Goal: Task Accomplishment & Management: Manage account settings

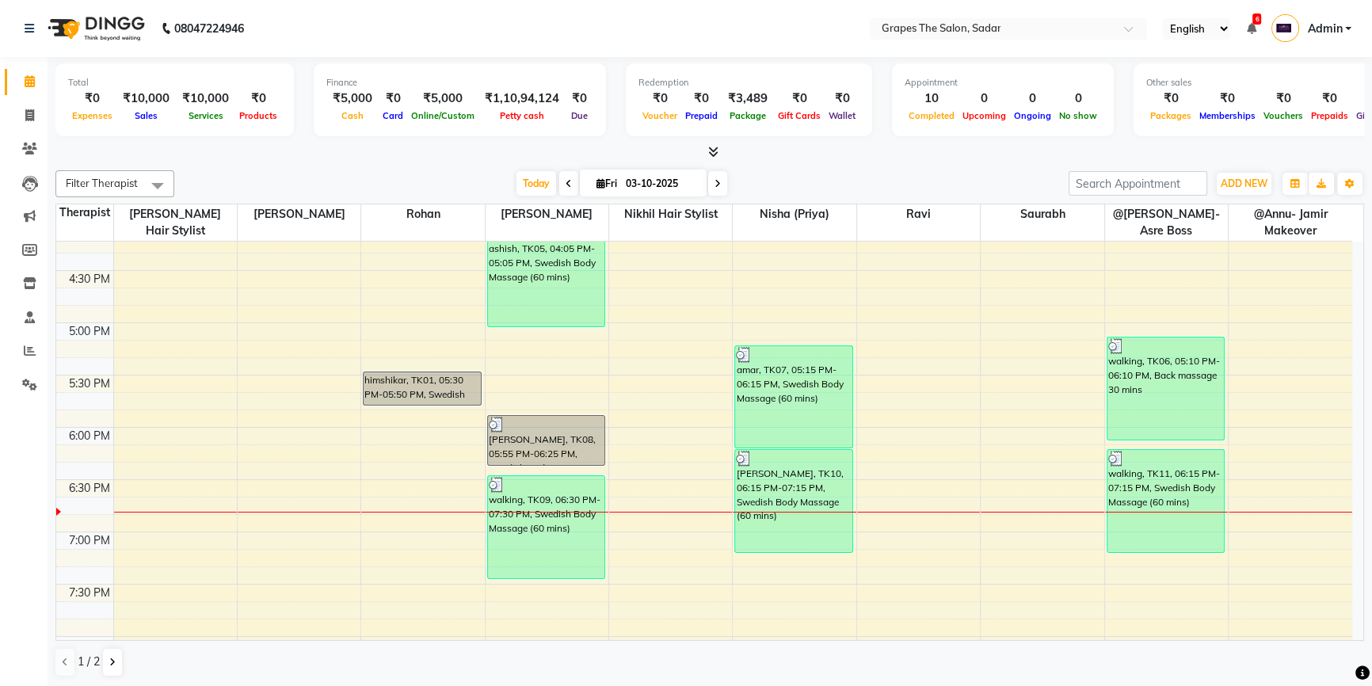
scroll to position [890, 0]
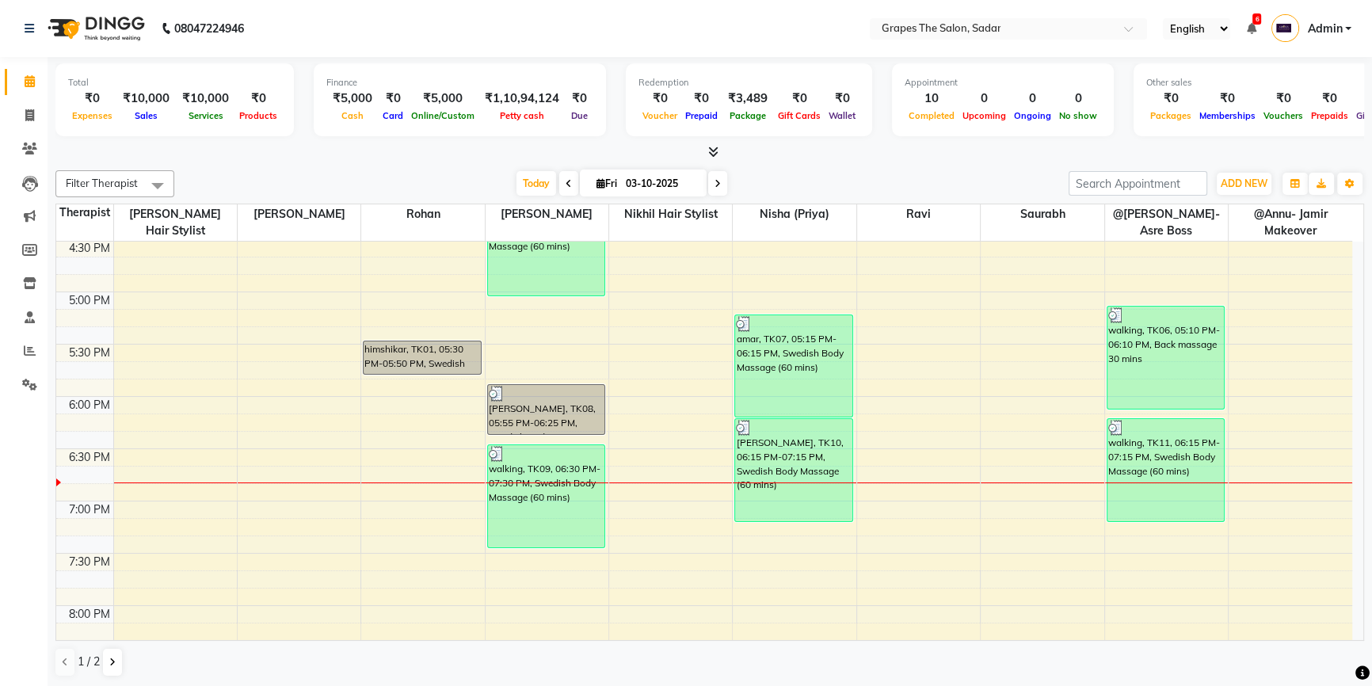
click at [1120, 527] on div "8:00 AM 8:30 AM 9:00 AM 9:30 AM 10:00 AM 10:30 AM 11:00 AM 11:30 AM 12:00 PM 12…" at bounding box center [704, 82] width 1296 height 1463
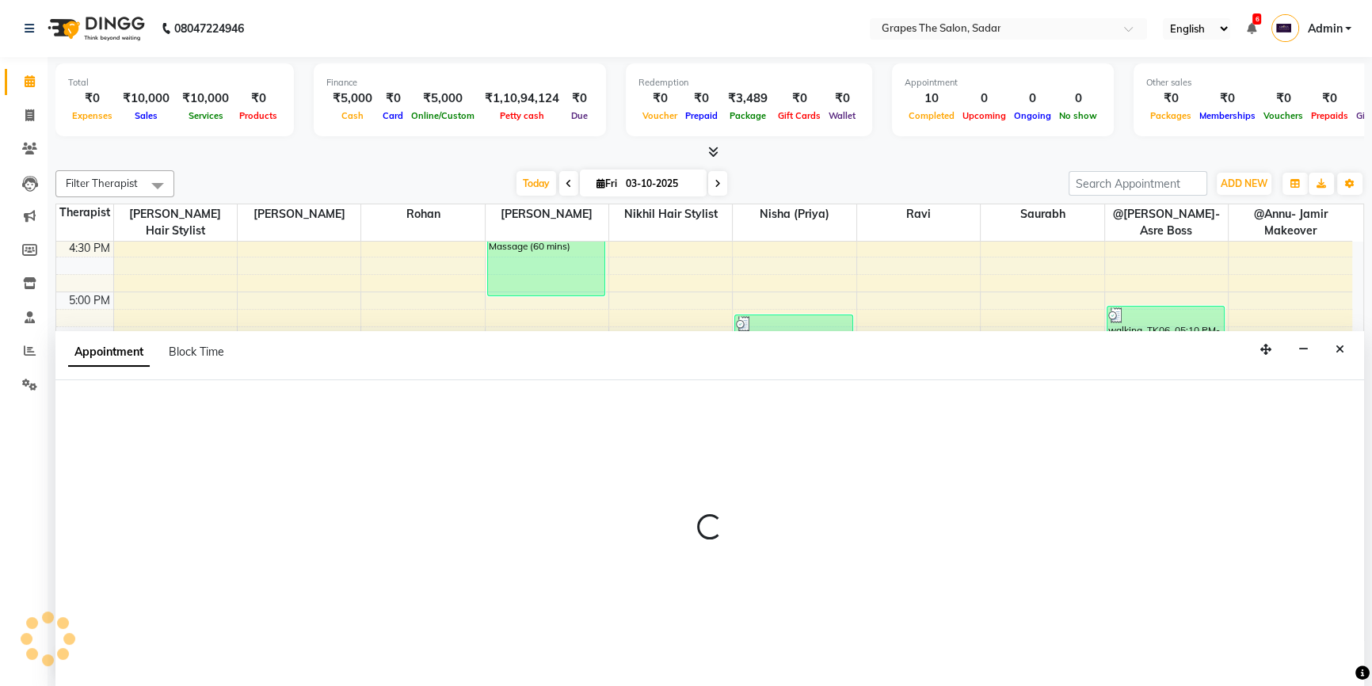
select select "2180"
select select "tentative"
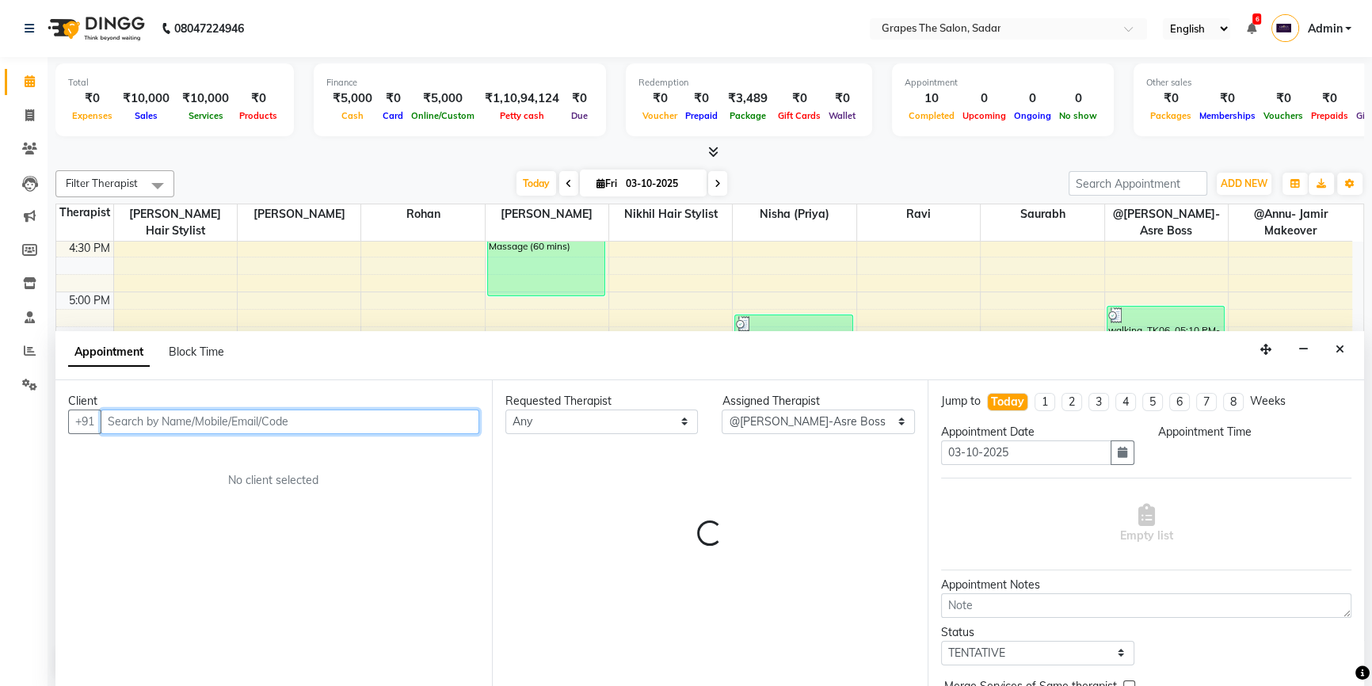
select select "1155"
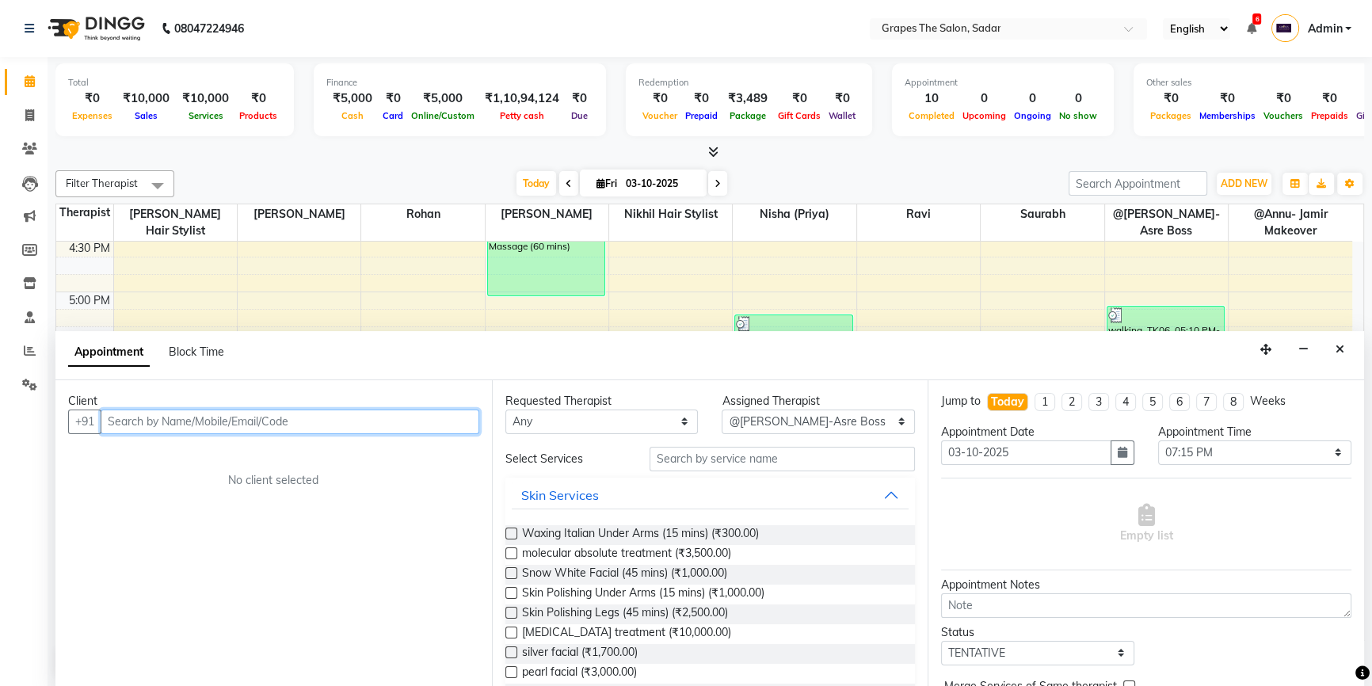
scroll to position [0, 0]
click at [124, 413] on input "text" at bounding box center [290, 421] width 379 height 25
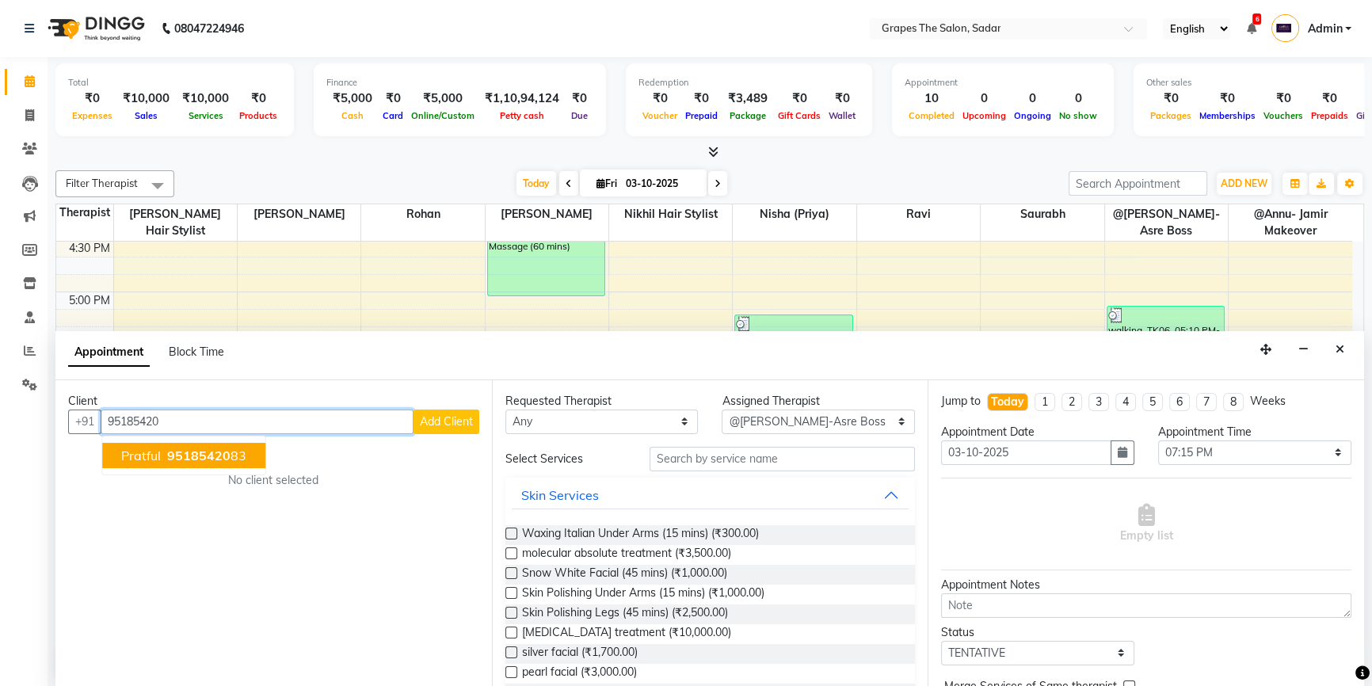
click at [146, 459] on span "pratful" at bounding box center [141, 455] width 40 height 16
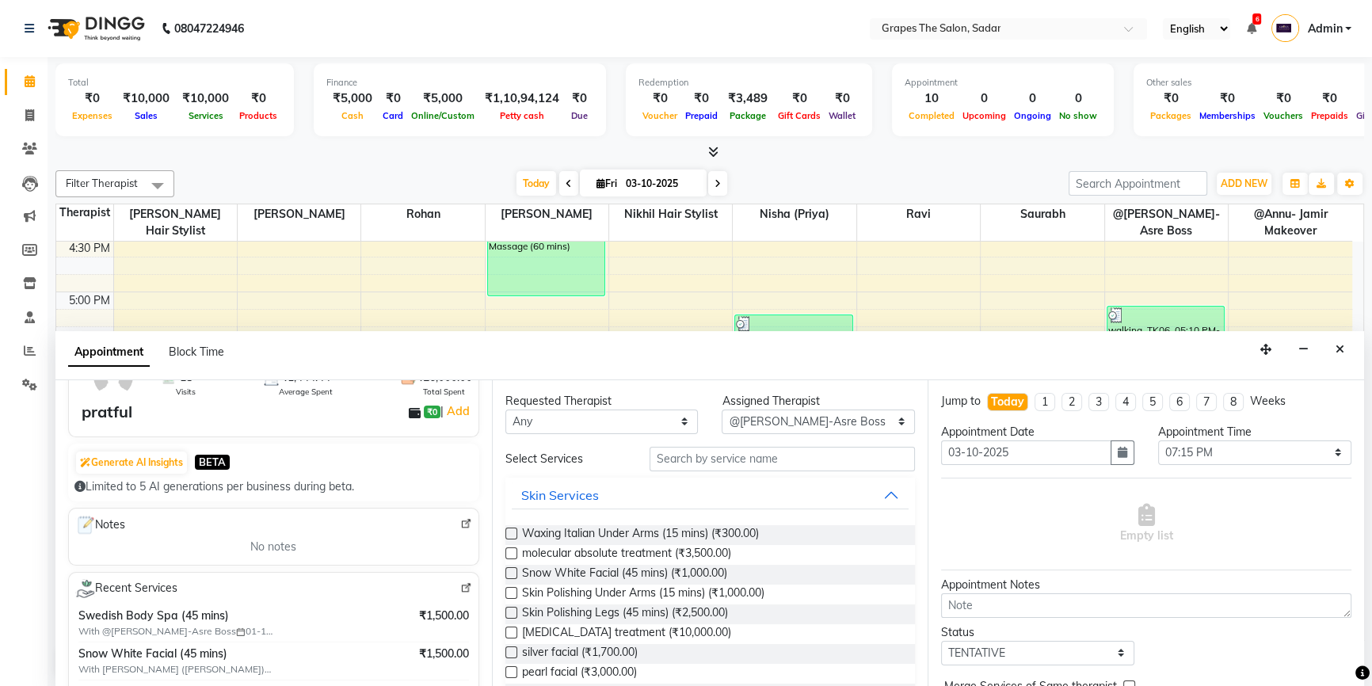
scroll to position [110, 0]
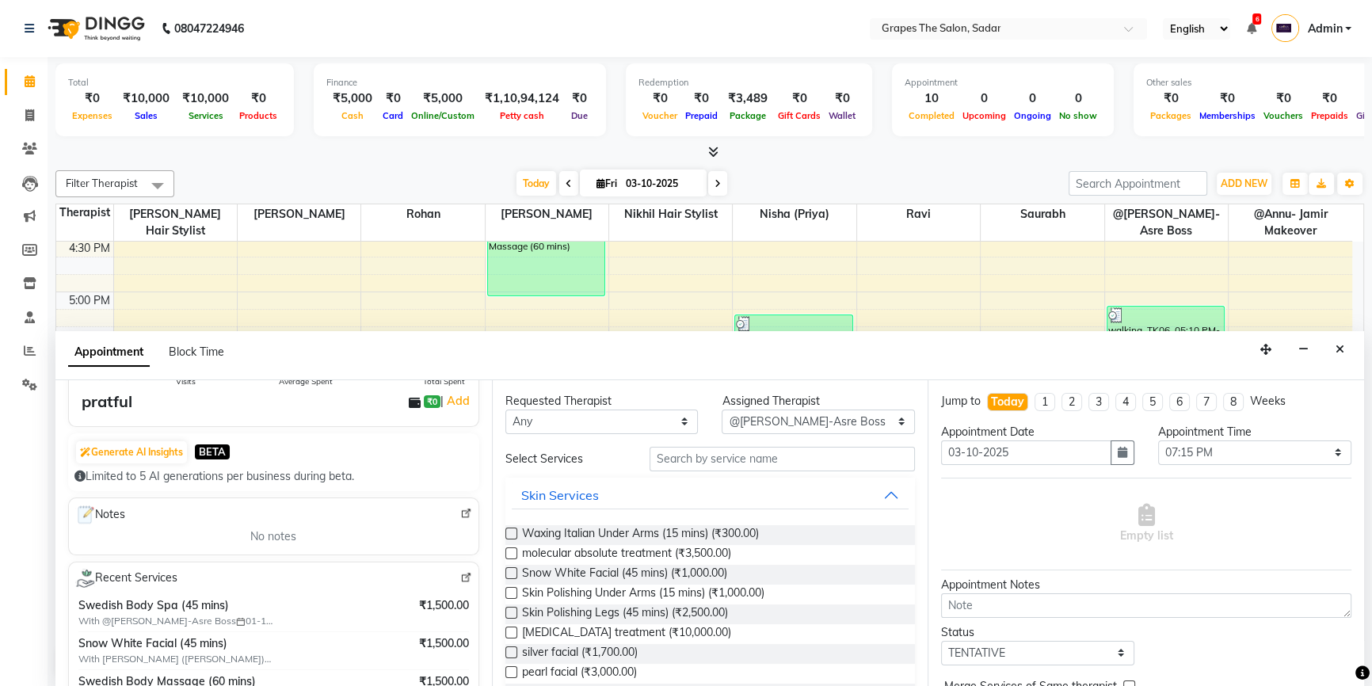
type input "9518542083"
click at [662, 459] on input "text" at bounding box center [781, 459] width 265 height 25
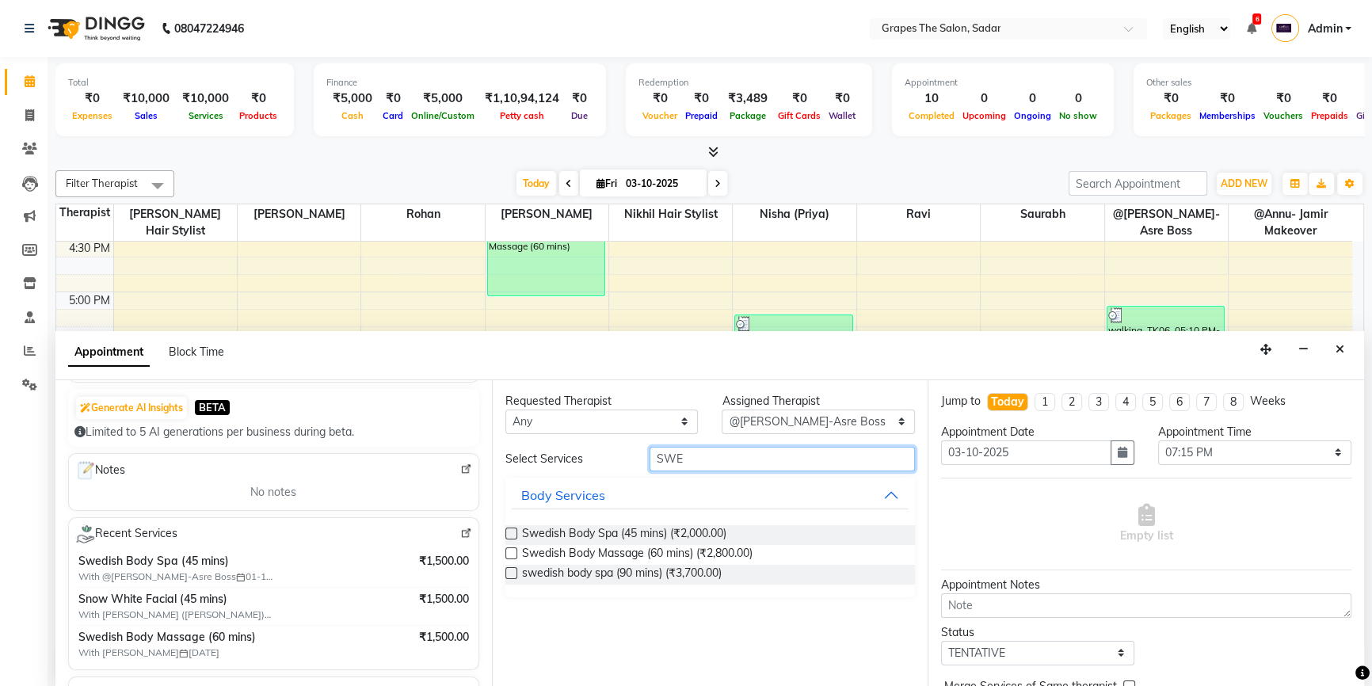
scroll to position [139, 0]
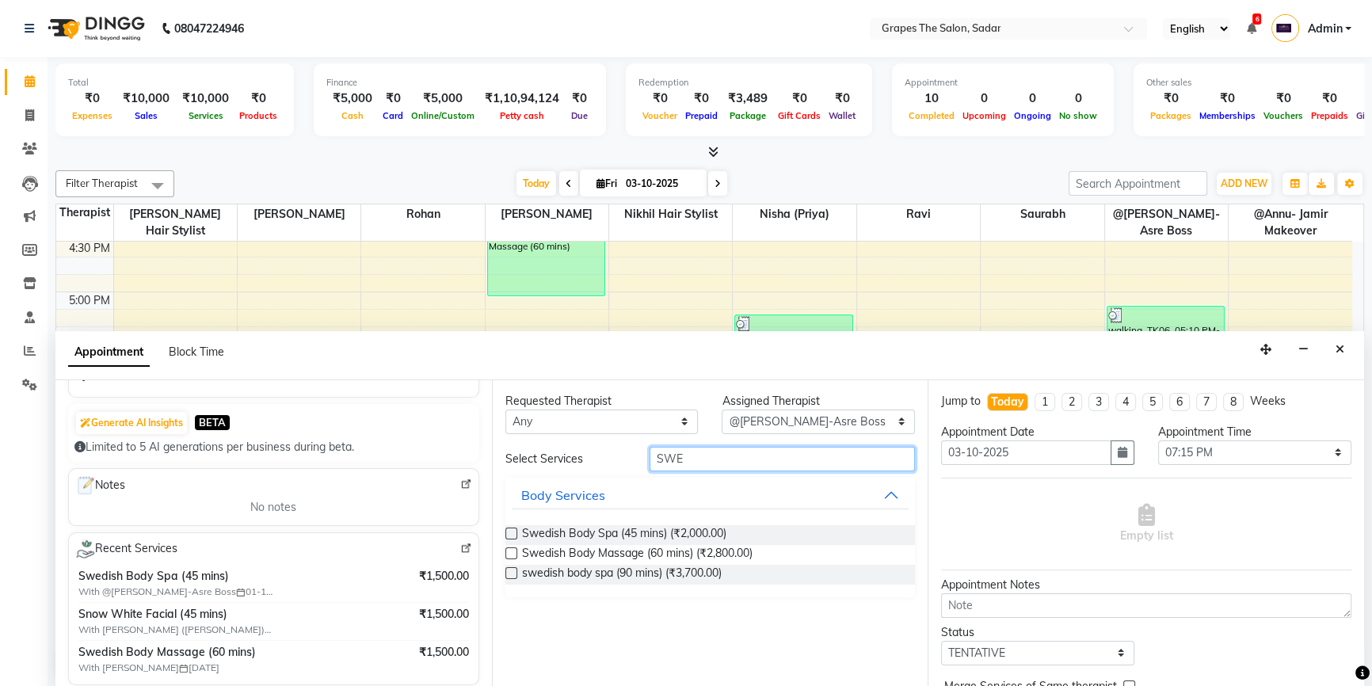
type input "SWE"
click at [514, 534] on label at bounding box center [511, 533] width 12 height 12
click at [514, 534] on input "checkbox" at bounding box center [510, 535] width 10 height 10
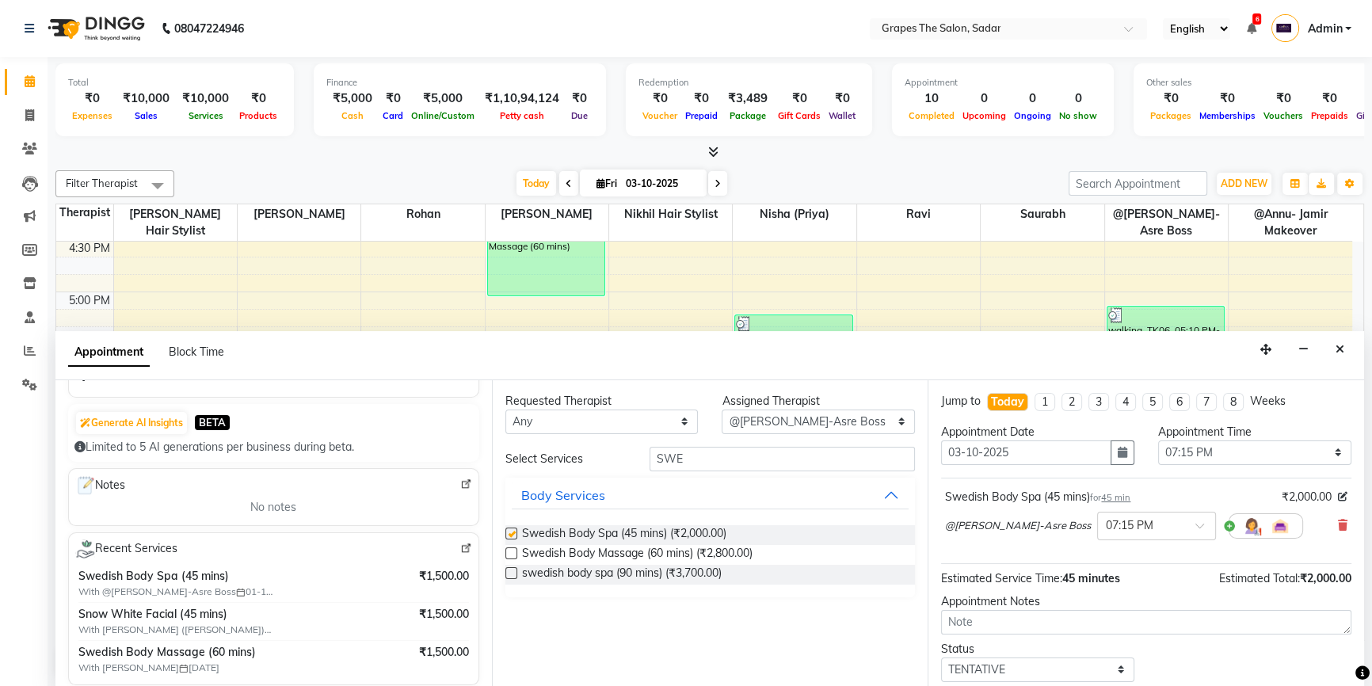
checkbox input "false"
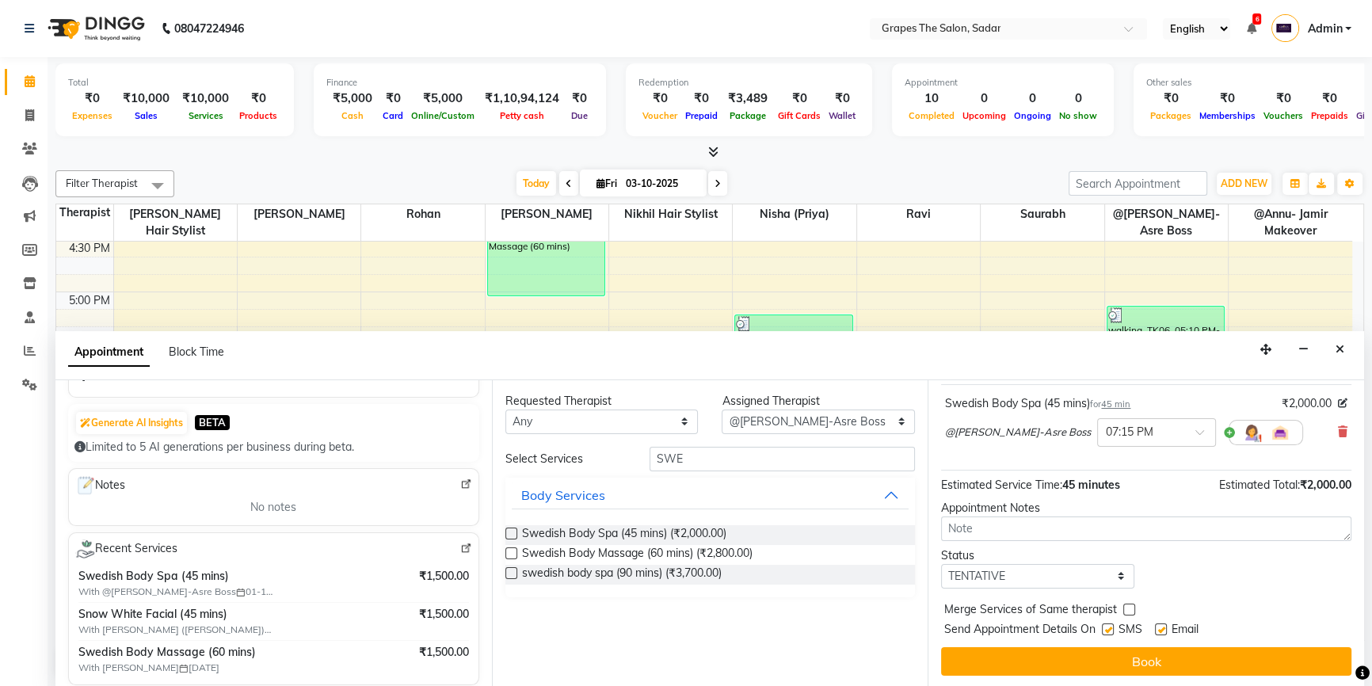
click at [1156, 626] on label at bounding box center [1161, 629] width 12 height 12
click at [1156, 626] on input "checkbox" at bounding box center [1160, 631] width 10 height 10
checkbox input "false"
click at [1103, 629] on label at bounding box center [1108, 629] width 12 height 12
click at [1103, 629] on input "checkbox" at bounding box center [1107, 631] width 10 height 10
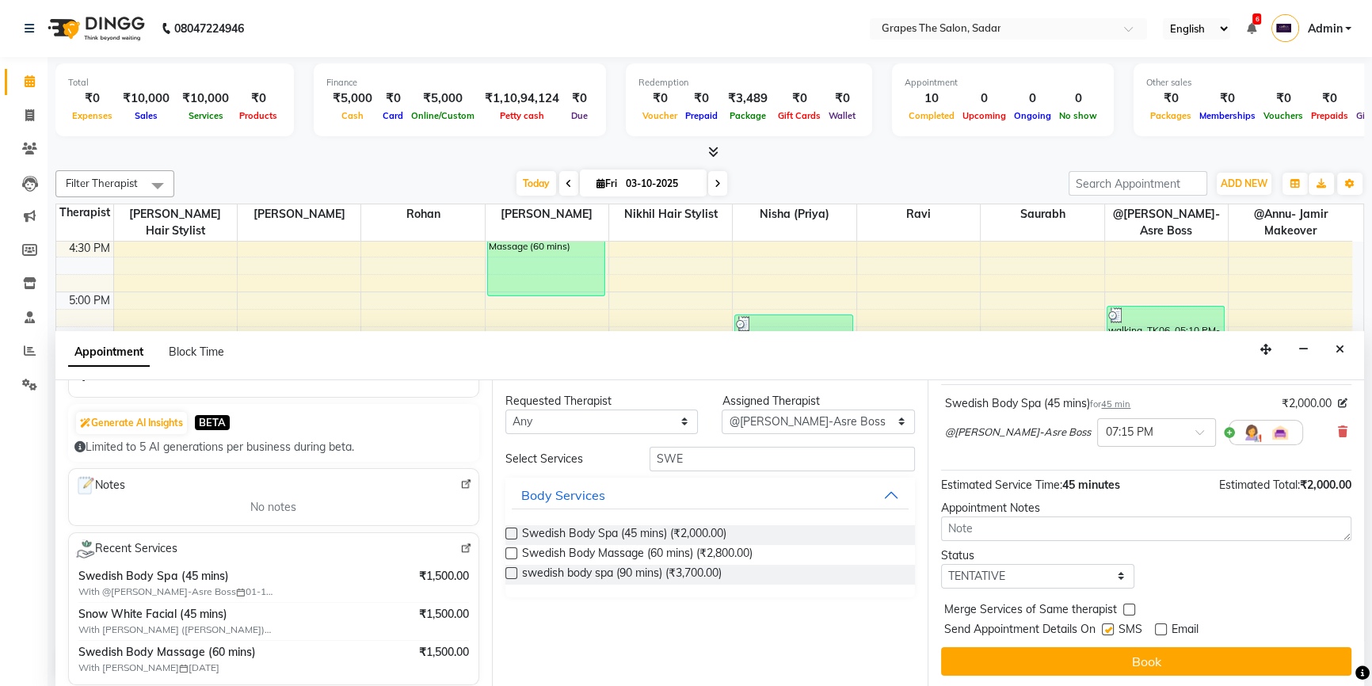
checkbox input "false"
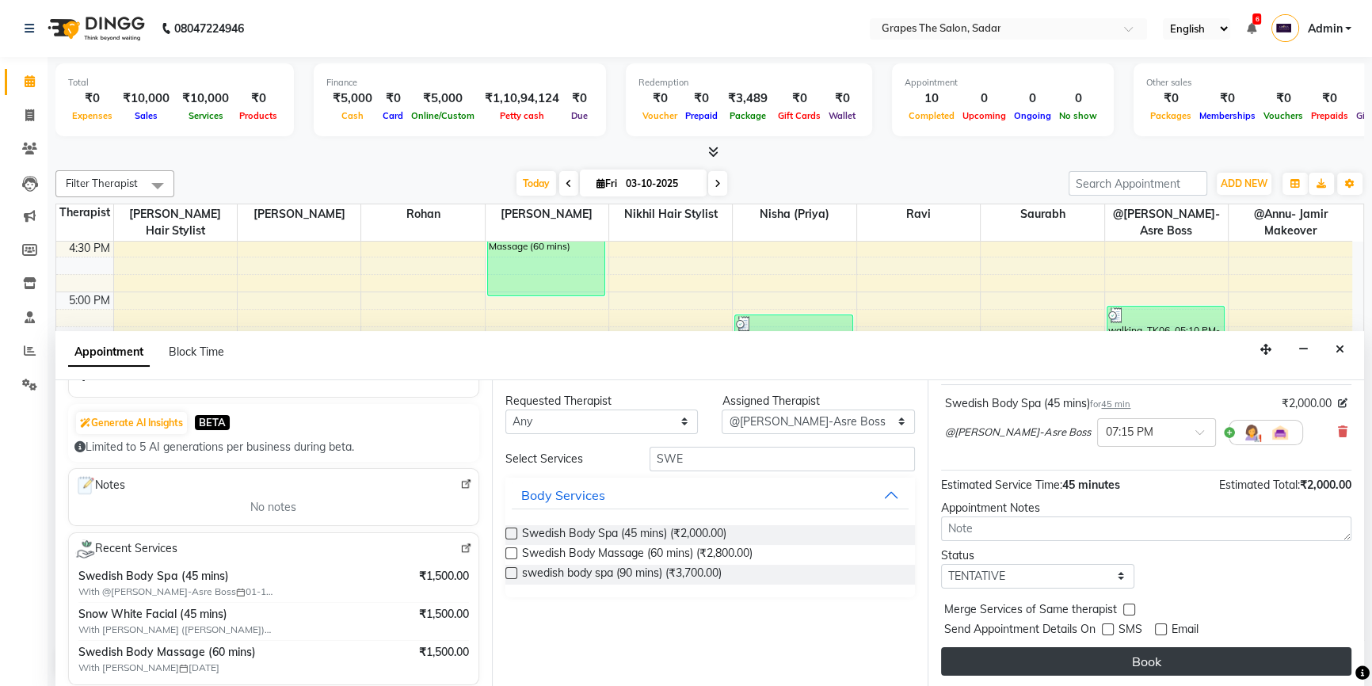
click at [1109, 652] on button "Book" at bounding box center [1146, 661] width 410 height 29
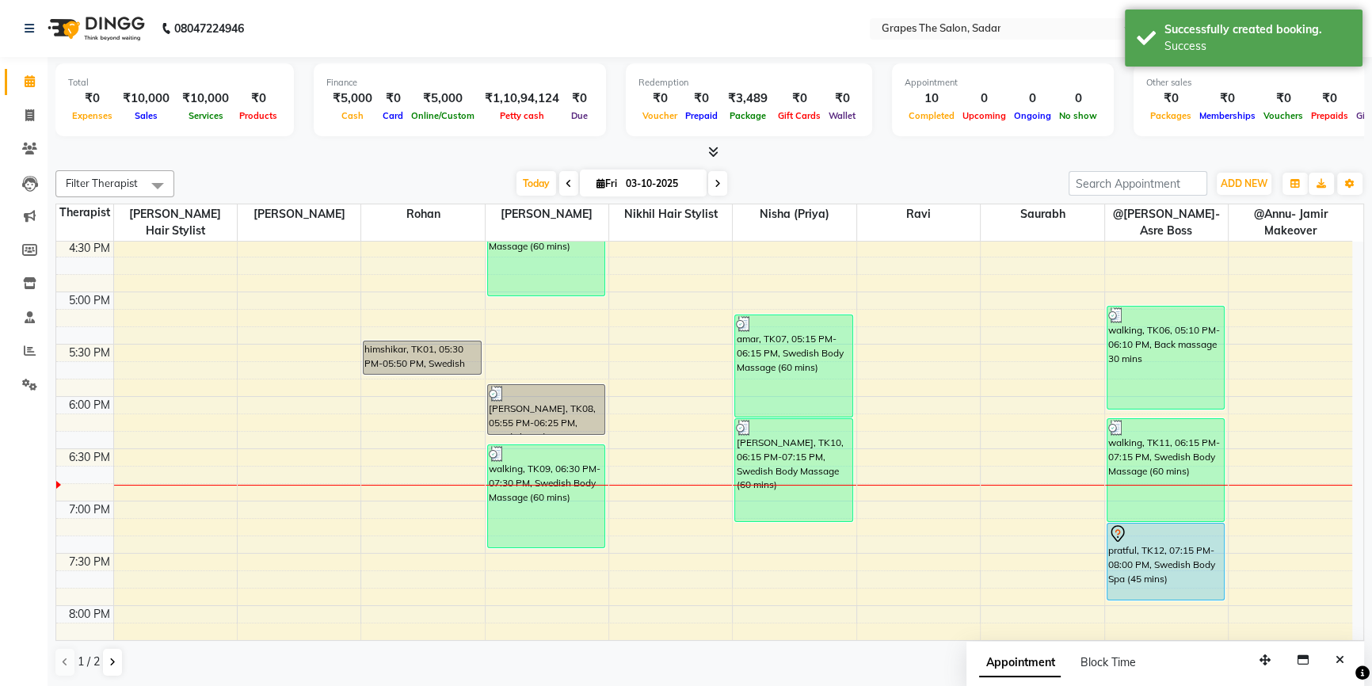
scroll to position [0, 0]
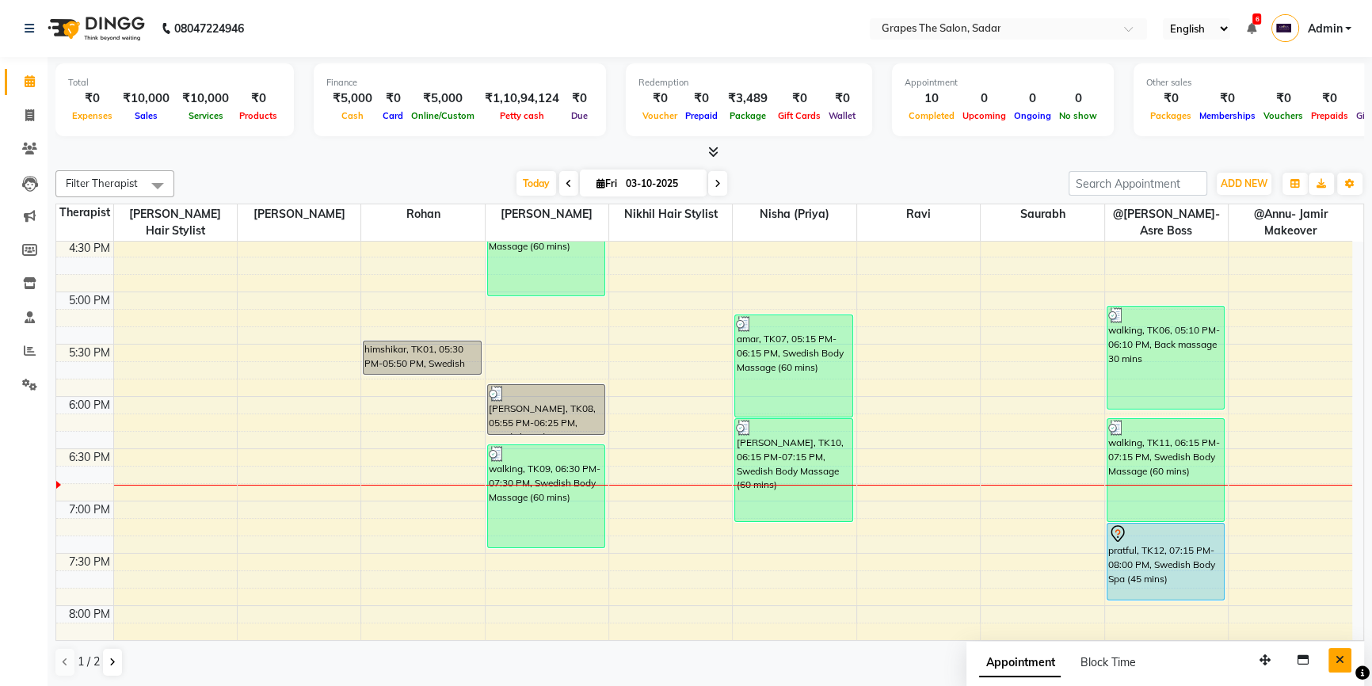
click at [1338, 656] on icon "Close" at bounding box center [1339, 659] width 9 height 11
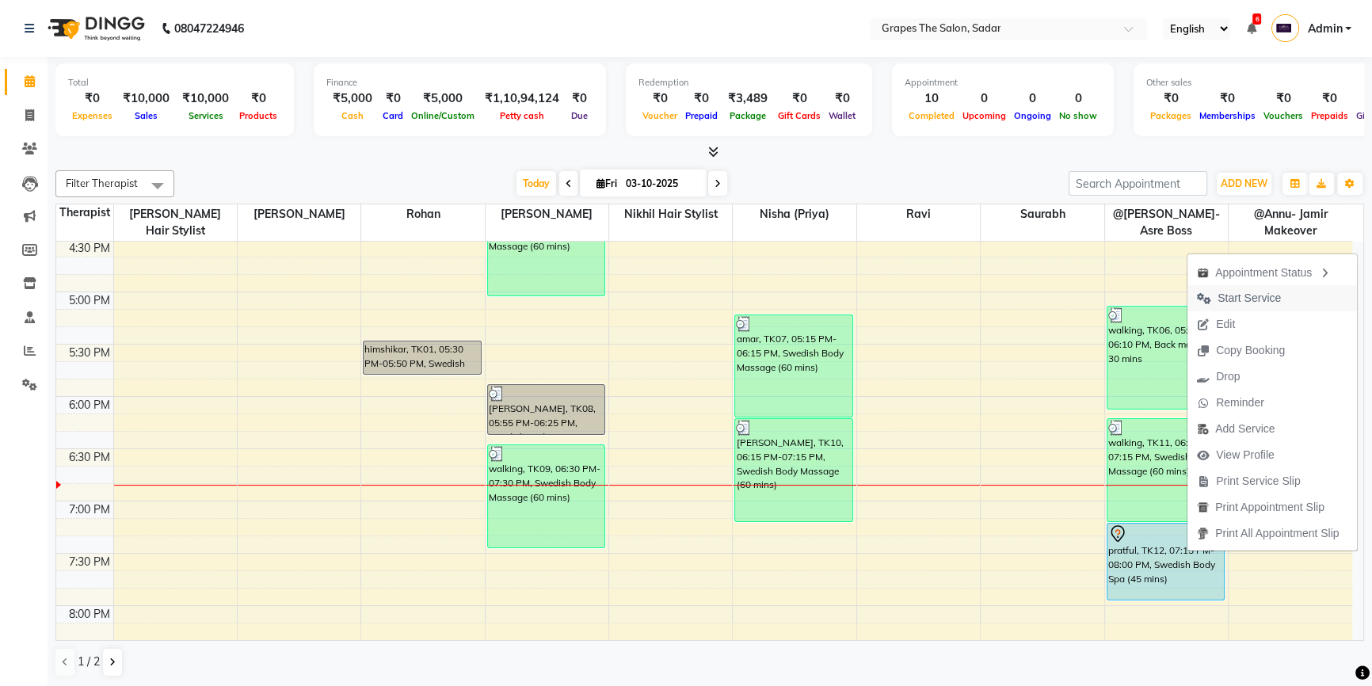
click at [1246, 288] on span "Start Service" at bounding box center [1238, 298] width 103 height 26
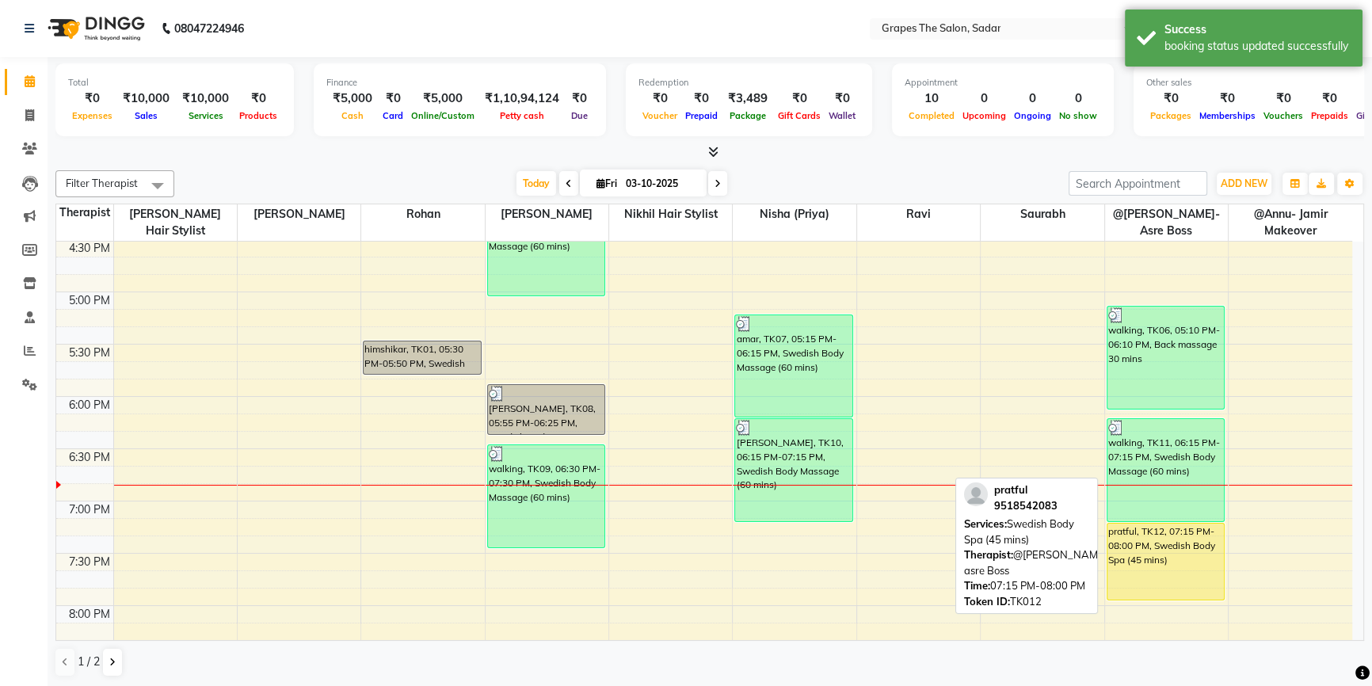
click at [1186, 573] on div "pratful, TK12, 07:15 PM-08:00 PM, Swedish Body Spa (45 mins)" at bounding box center [1165, 561] width 117 height 76
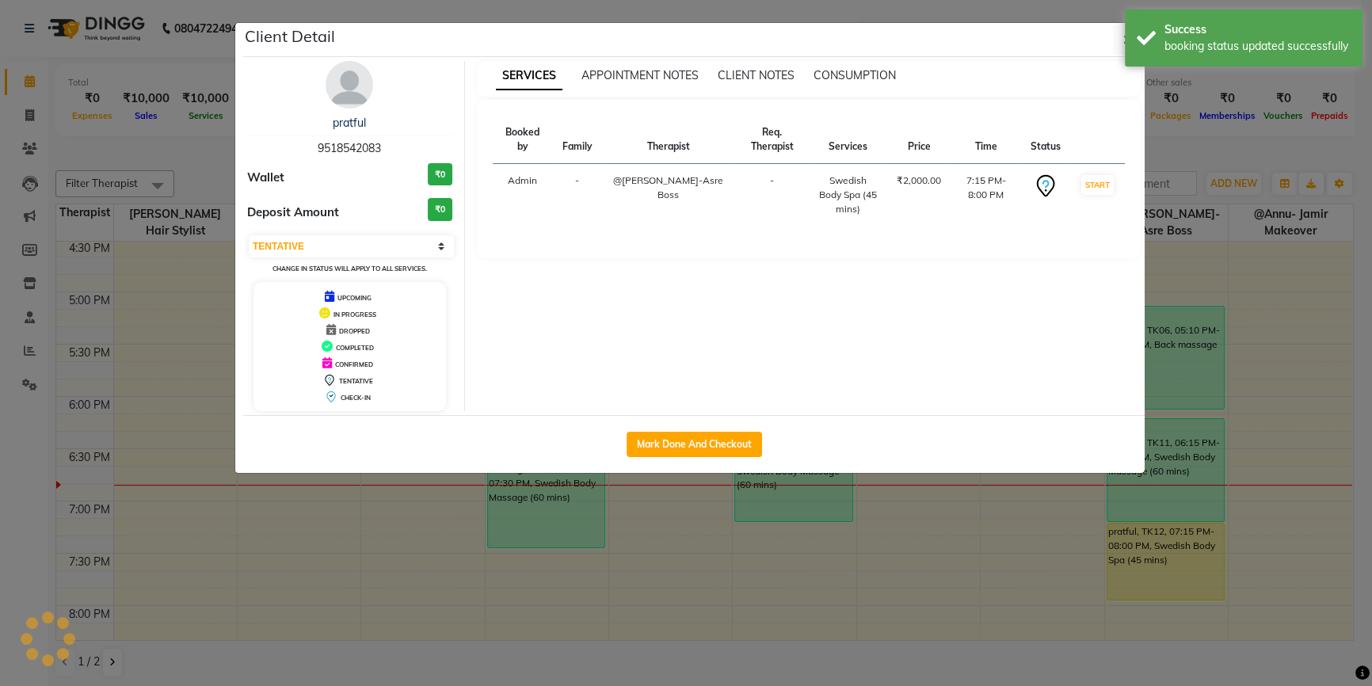
select select "1"
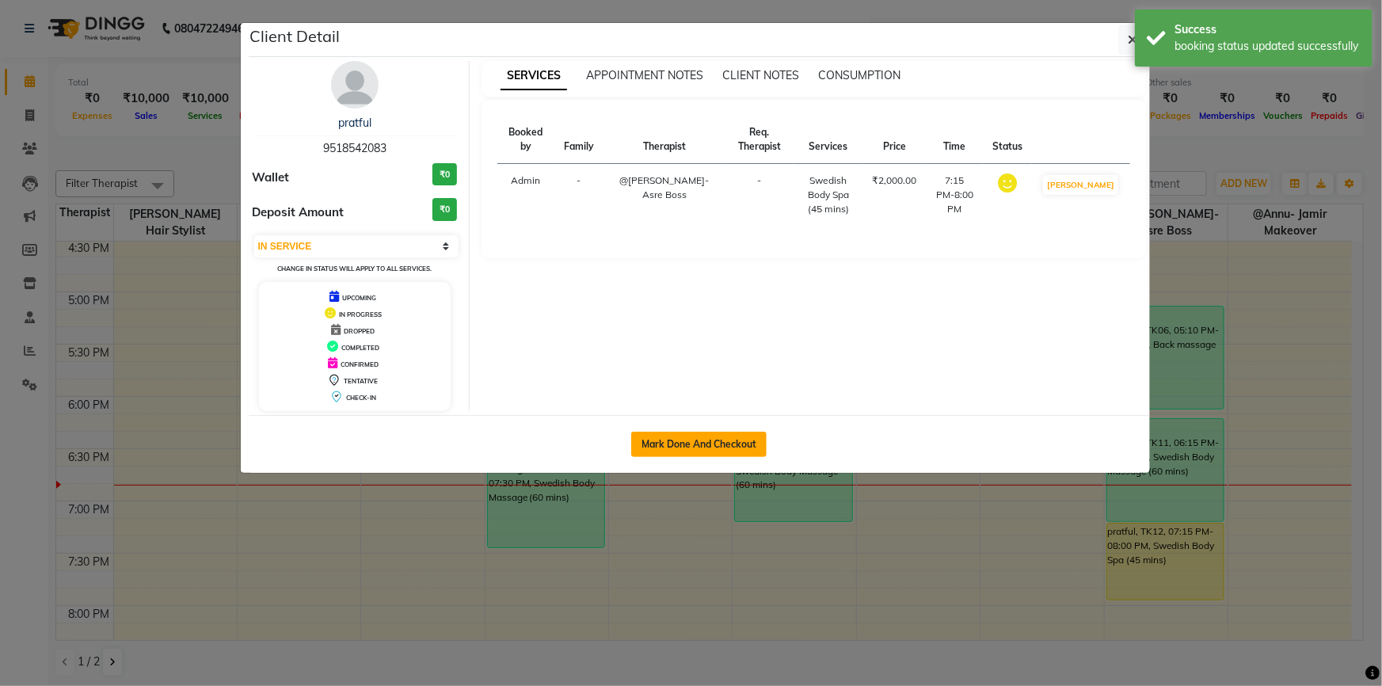
click at [696, 447] on button "Mark Done And Checkout" at bounding box center [698, 444] width 135 height 25
select select "service"
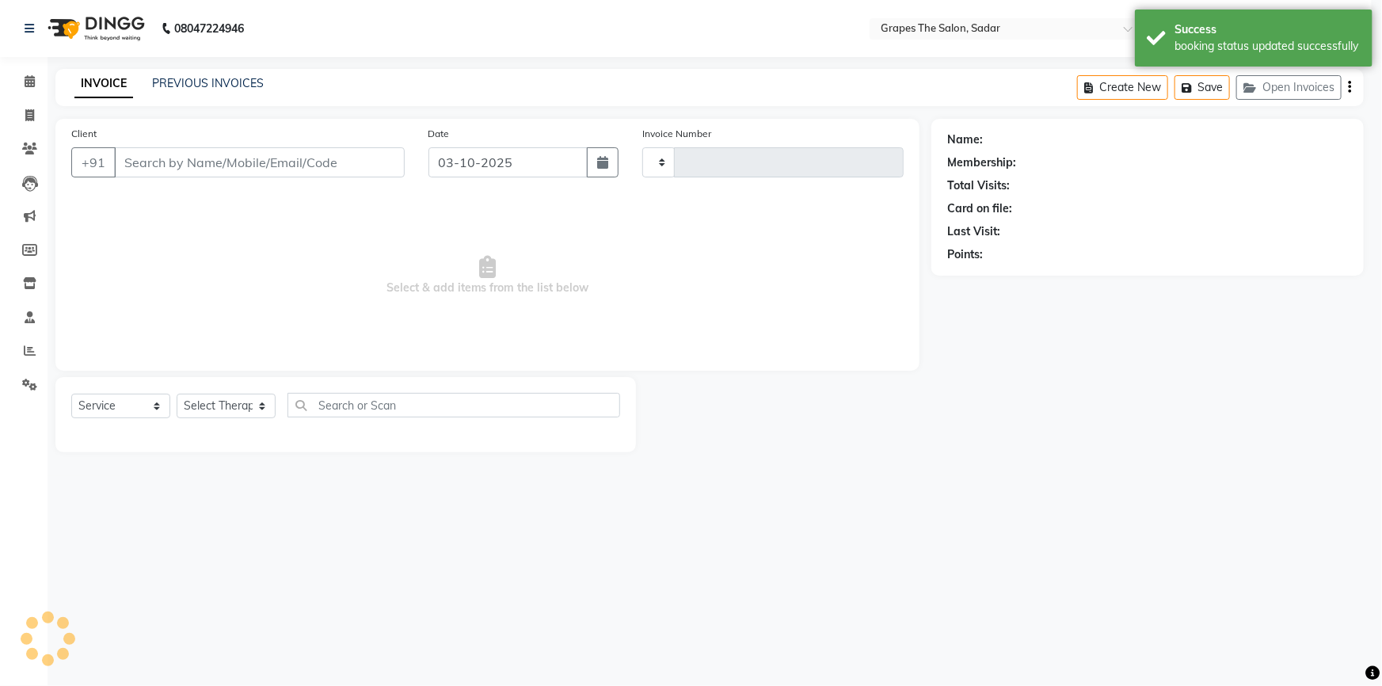
type input "1761"
select select "55"
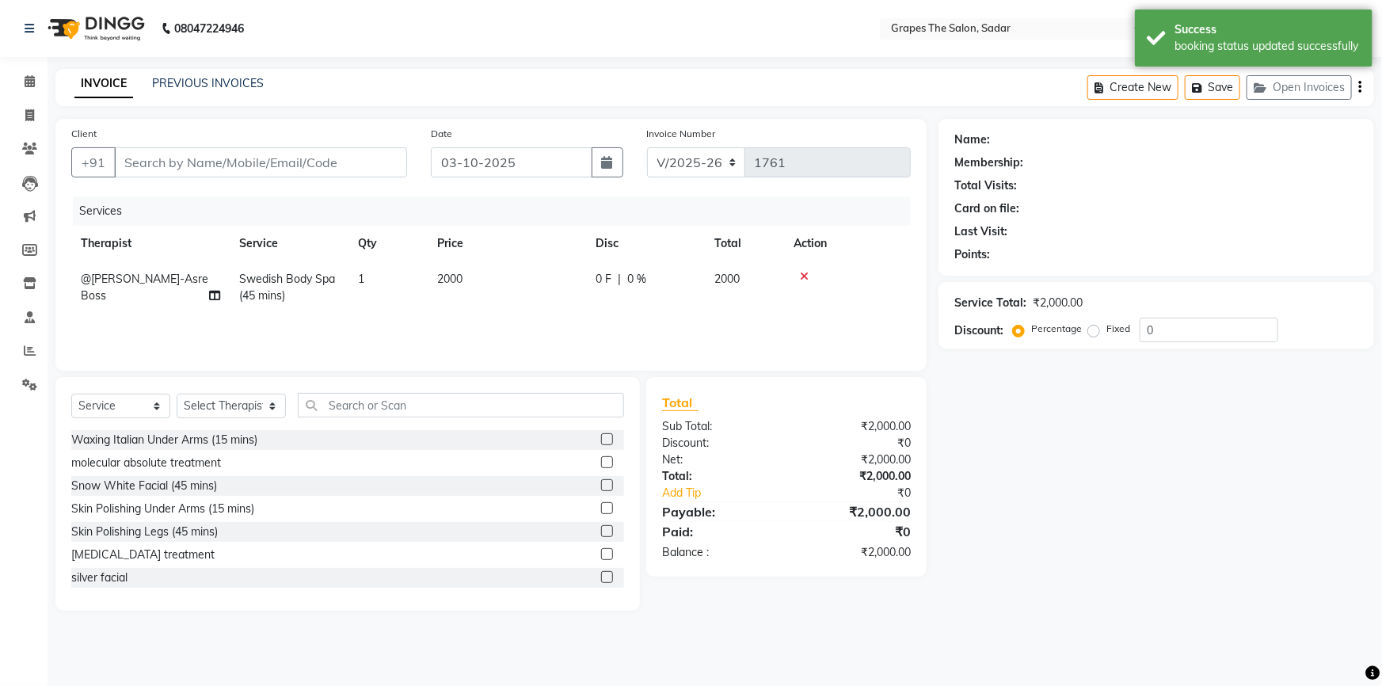
type input "9518542083"
select select "2180"
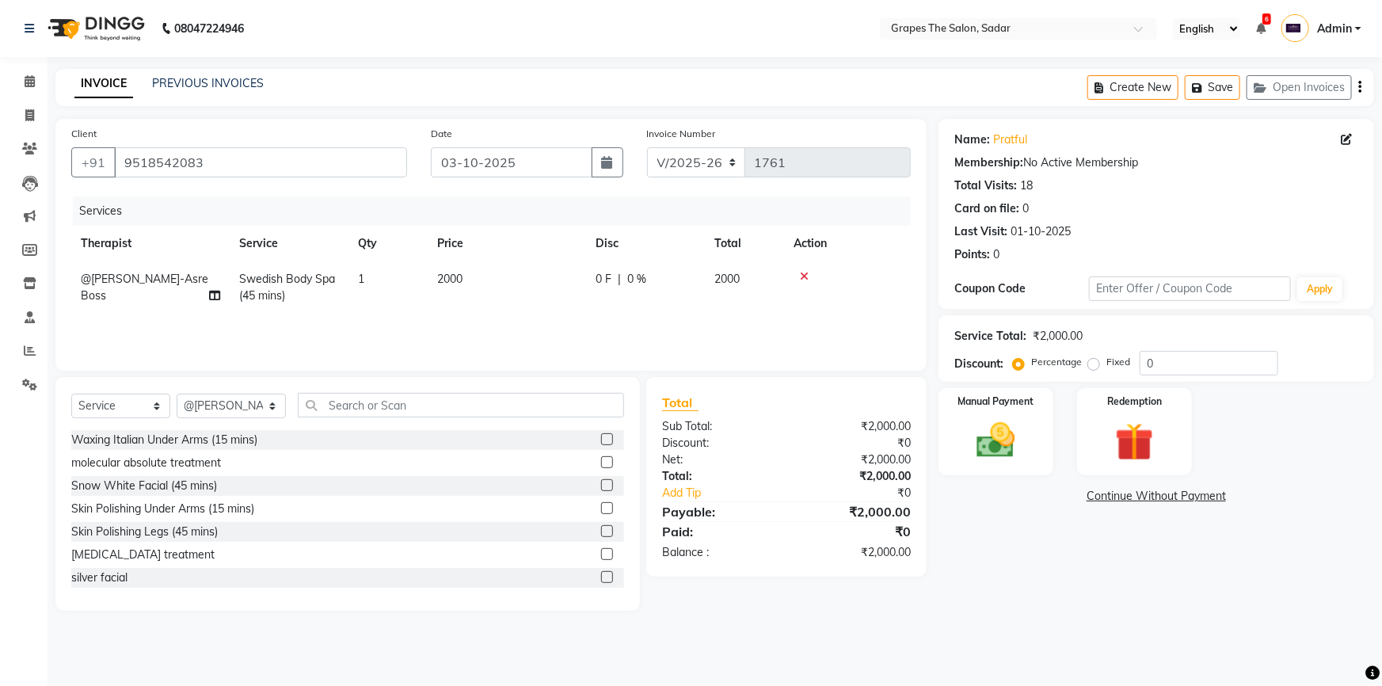
click at [468, 304] on td "2000" at bounding box center [507, 287] width 158 height 52
select select "2180"
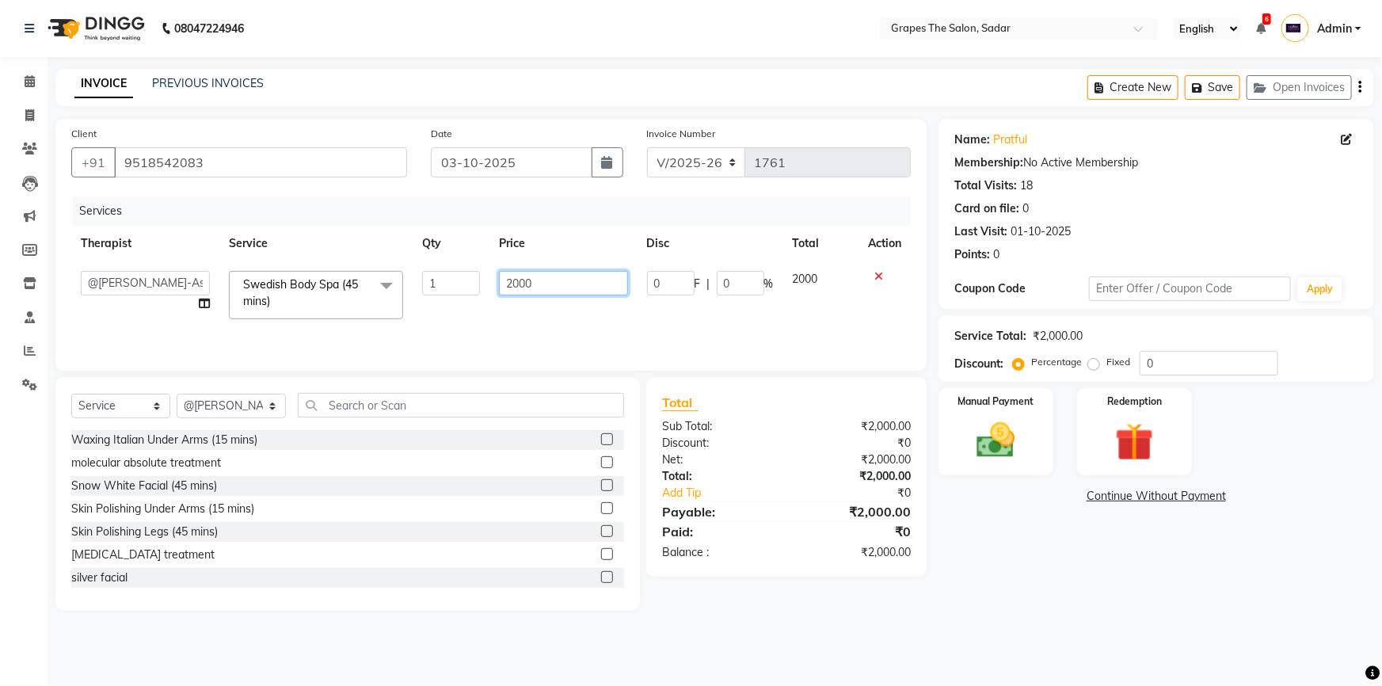
drag, startPoint x: 548, startPoint y: 287, endPoint x: 470, endPoint y: 311, distance: 81.2
click at [470, 311] on tr "@Annu- jamir makeover [PERSON_NAME] @[PERSON_NAME]-Asre Boss [PERSON_NAME] Nikh…" at bounding box center [490, 294] width 839 height 67
type input "1500"
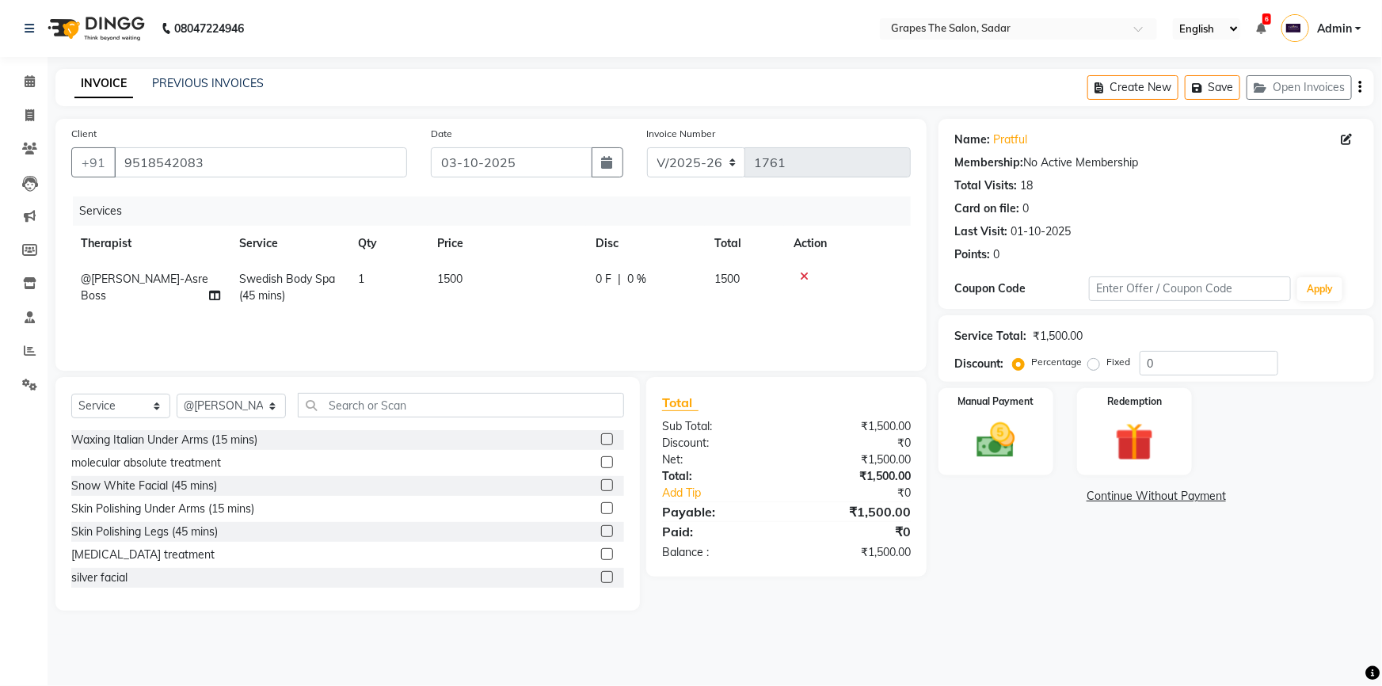
click at [604, 324] on div "Services Therapist Service Qty Price Disc Total Action @[PERSON_NAME]-Asre Boss…" at bounding box center [490, 275] width 839 height 158
click at [1023, 459] on img at bounding box center [996, 440] width 65 height 46
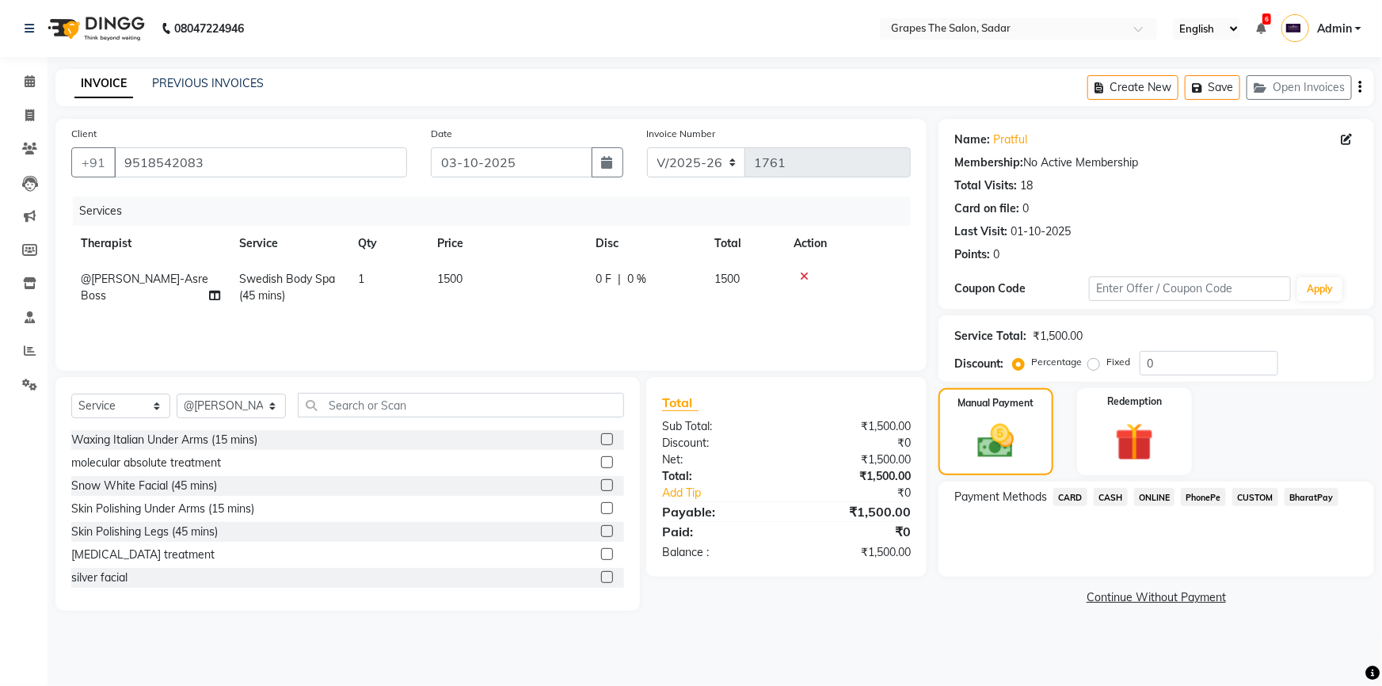
click at [1103, 497] on span "CASH" at bounding box center [1111, 497] width 34 height 18
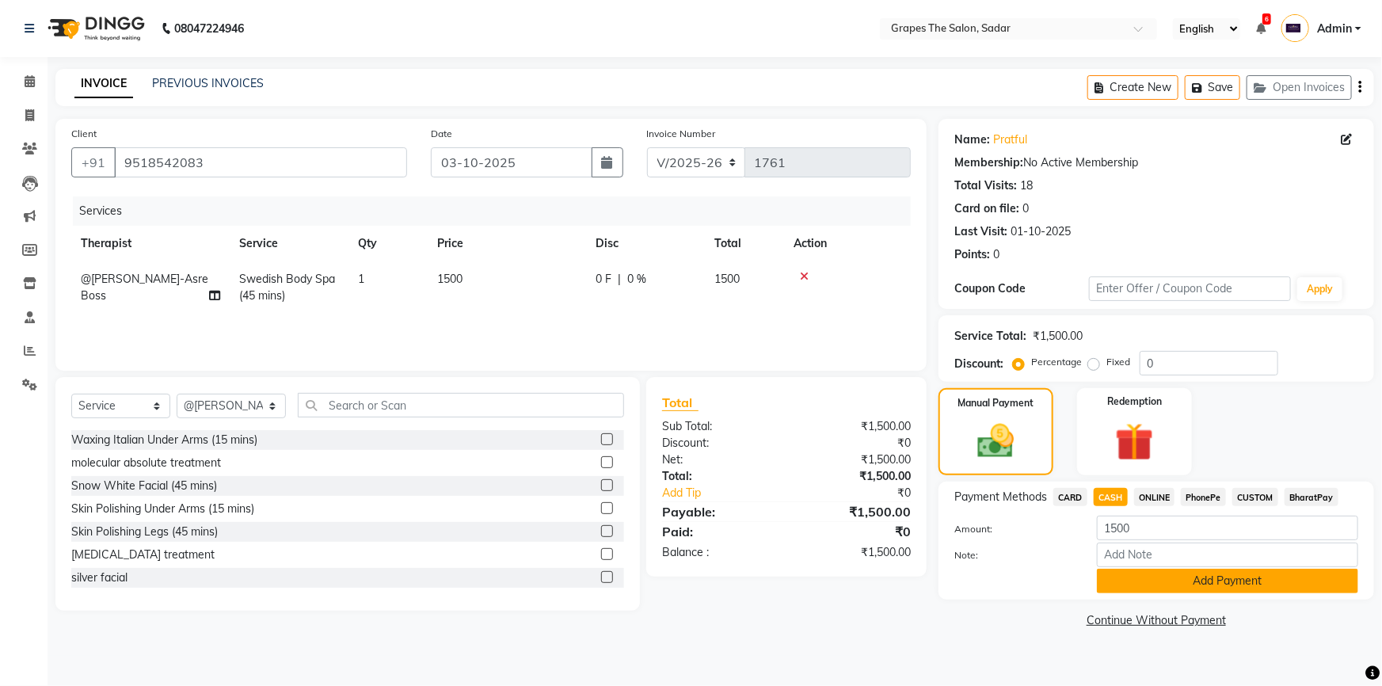
click at [1138, 586] on button "Add Payment" at bounding box center [1227, 581] width 261 height 25
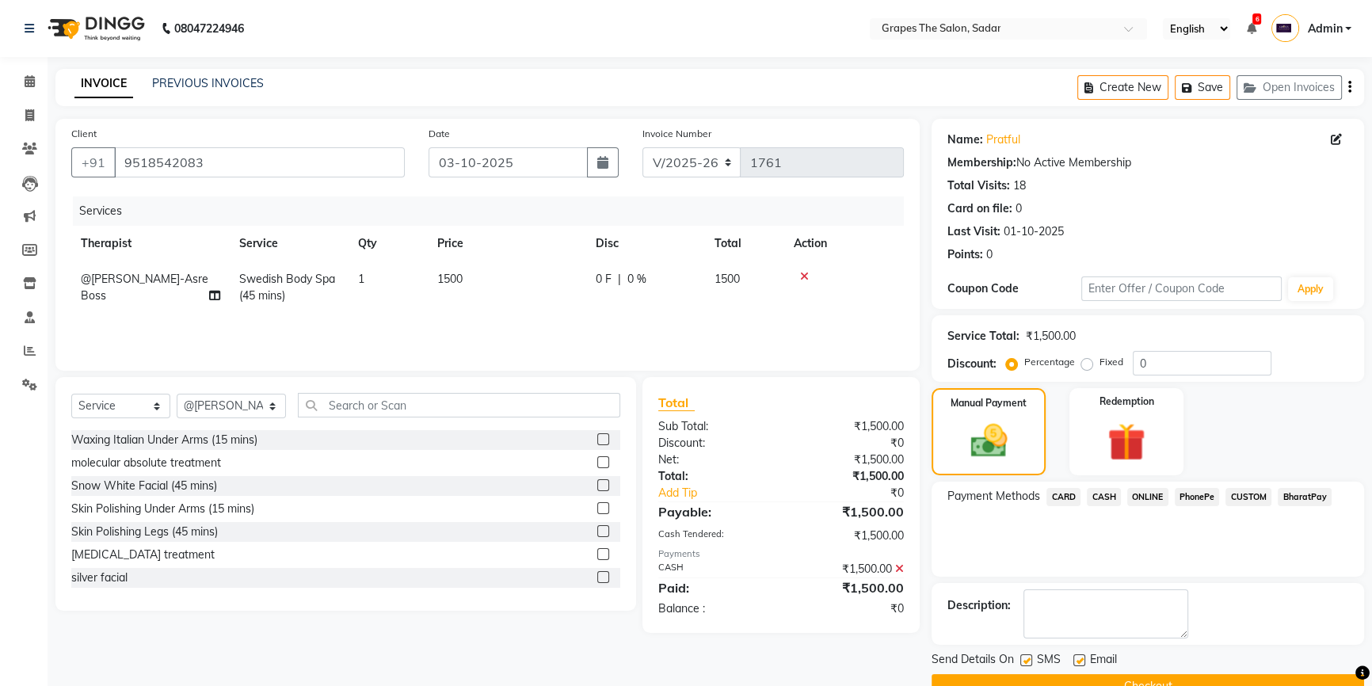
click at [1078, 654] on label at bounding box center [1079, 660] width 12 height 12
click at [1078, 656] on input "checkbox" at bounding box center [1078, 661] width 10 height 10
checkbox input "false"
click at [1021, 654] on label at bounding box center [1026, 660] width 12 height 12
click at [1021, 656] on input "checkbox" at bounding box center [1025, 661] width 10 height 10
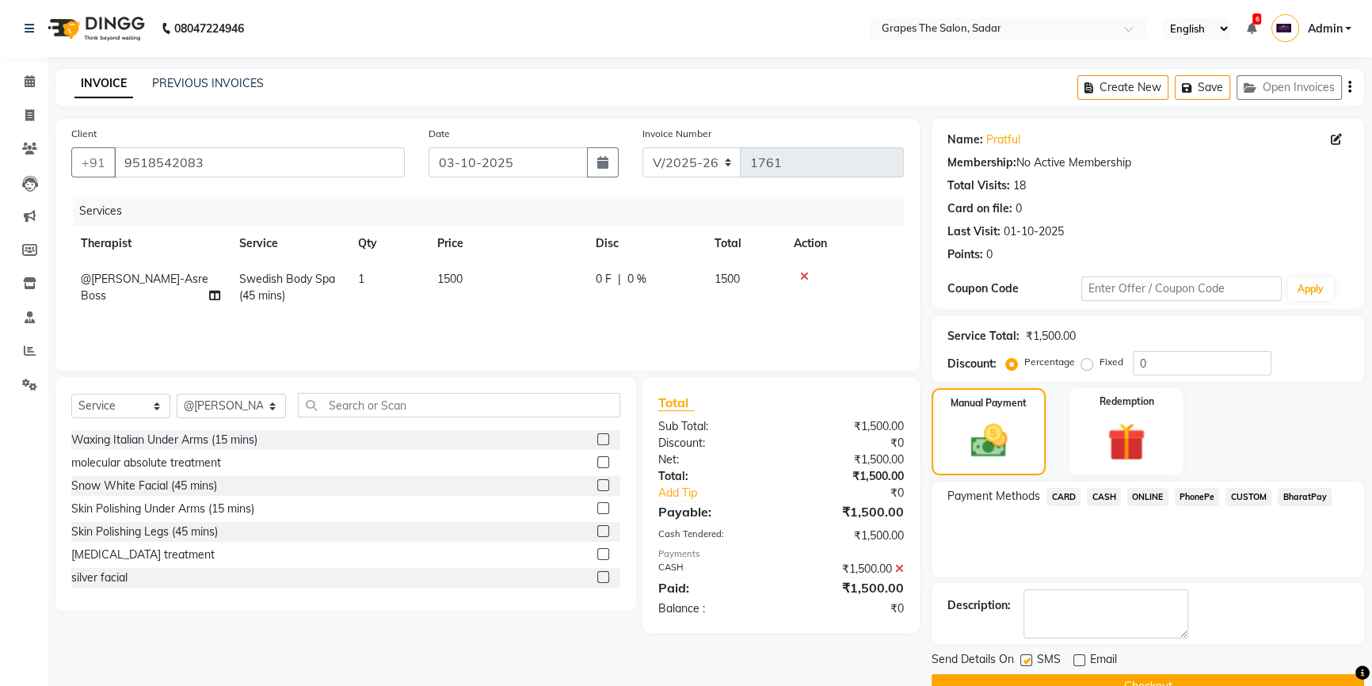
checkbox input "false"
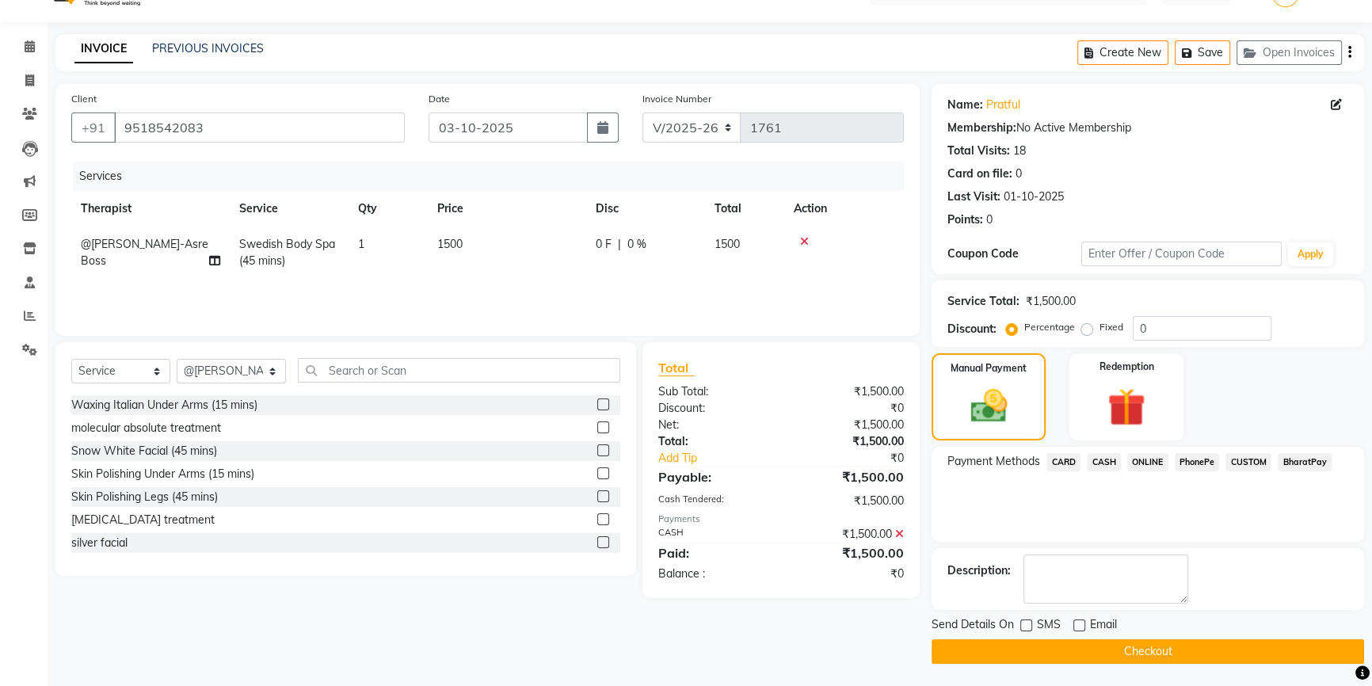
click at [1032, 653] on button "Checkout" at bounding box center [1147, 651] width 432 height 25
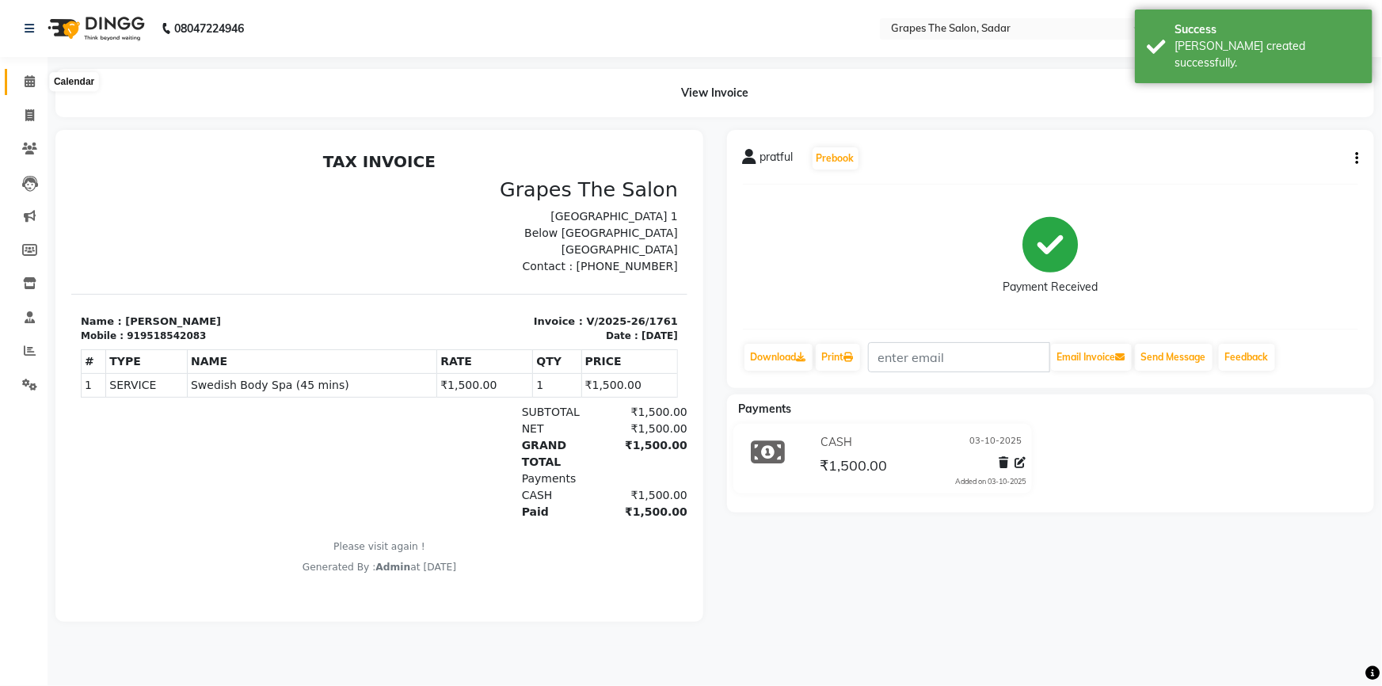
click at [23, 89] on span at bounding box center [30, 82] width 28 height 18
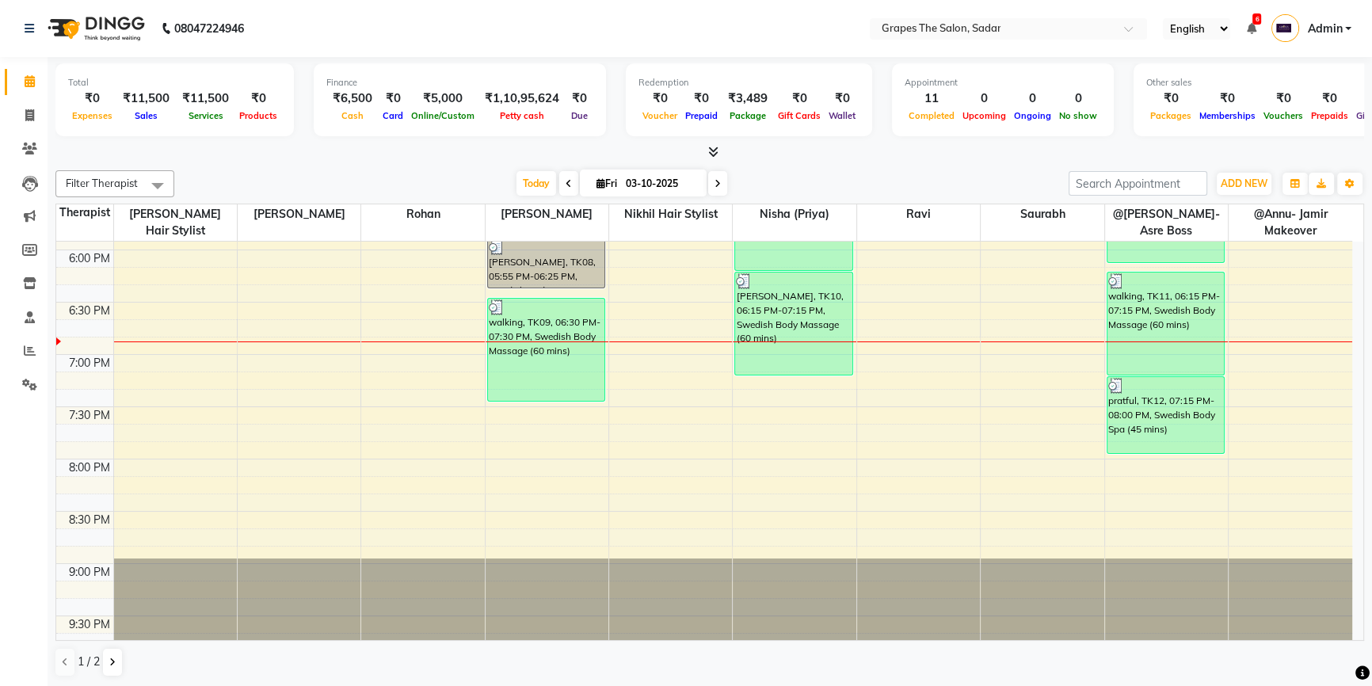
scroll to position [1059, 0]
